Goal: Check status: Check status

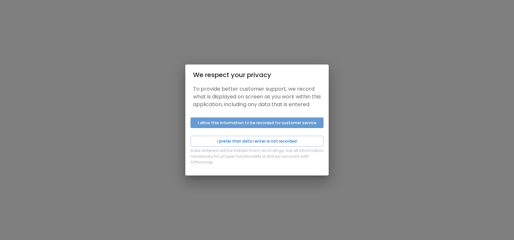
click at [240, 128] on button "I allow this information to be recorded for customer service" at bounding box center [256, 122] width 133 height 11
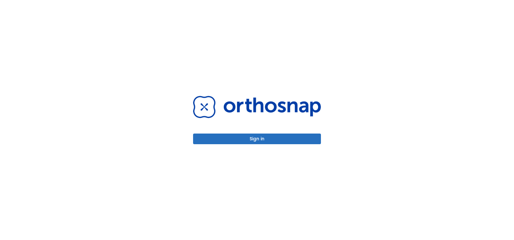
click at [274, 138] on button "Sign in" at bounding box center [257, 139] width 128 height 11
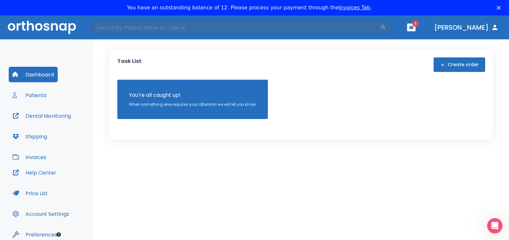
click at [431, 28] on header "​ 1 [PERSON_NAME]" at bounding box center [254, 27] width 509 height 24
click at [414, 26] on icon "button" at bounding box center [412, 27] width 4 height 3
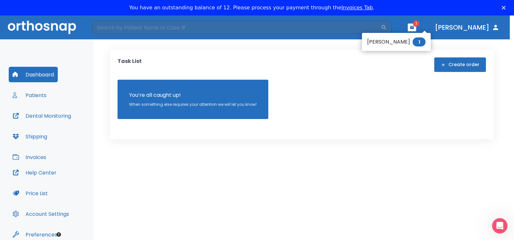
click at [395, 44] on li "[PERSON_NAME] 1" at bounding box center [396, 41] width 69 height 13
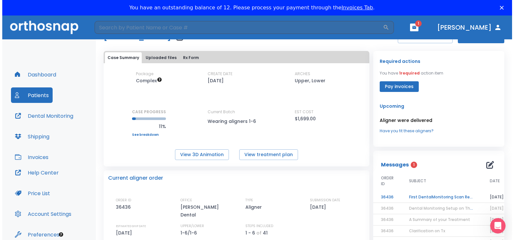
scroll to position [97, 0]
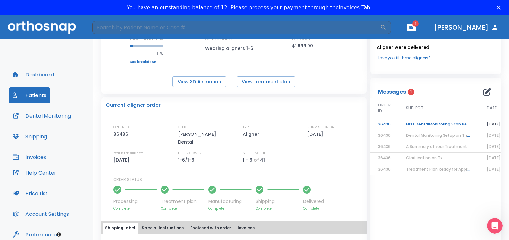
click at [417, 125] on td "First DentalMonitoring Scan Review!" at bounding box center [439, 124] width 81 height 11
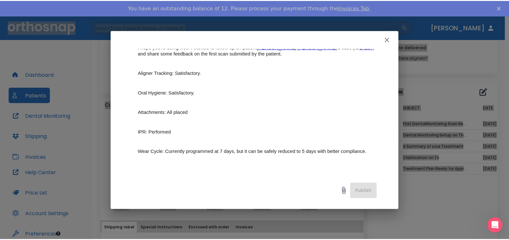
scroll to position [0, 0]
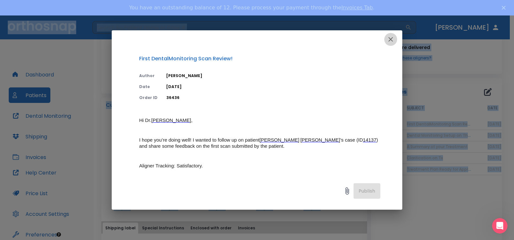
click at [393, 38] on icon "button" at bounding box center [390, 39] width 8 height 8
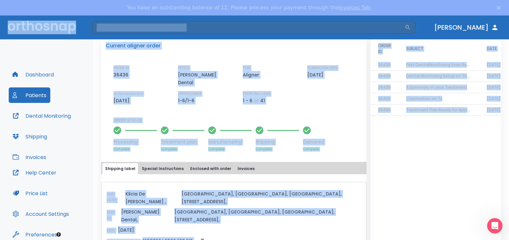
scroll to position [29, 0]
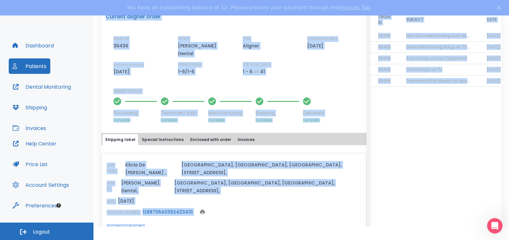
click at [48, 230] on span "Logout" at bounding box center [41, 231] width 17 height 7
